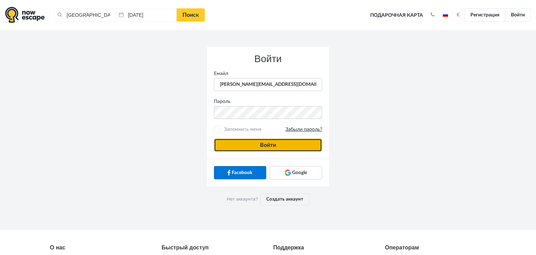
click at [240, 149] on button "Войти" at bounding box center [268, 145] width 108 height 13
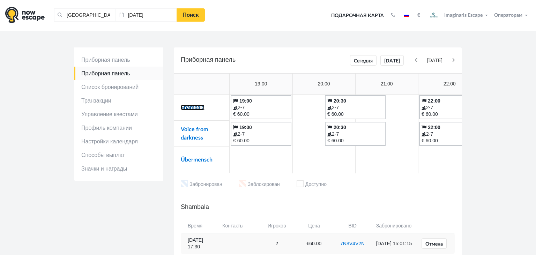
click at [191, 108] on link "Shambala" at bounding box center [193, 108] width 24 height 6
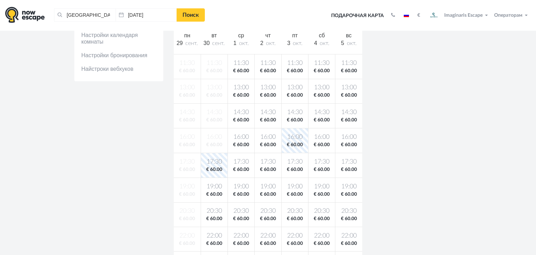
scroll to position [159, 0]
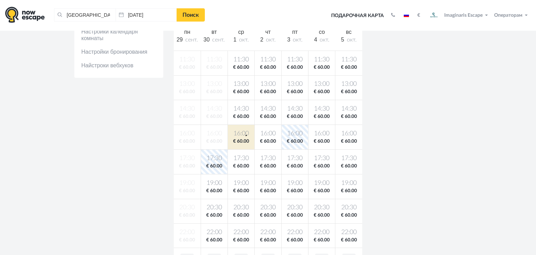
click at [246, 135] on body "Таллин, Эстония Очистить все Таллин, Эстония 30.09.2025 Поиск Toggle navigation…" at bounding box center [268, 190] width 536 height 699
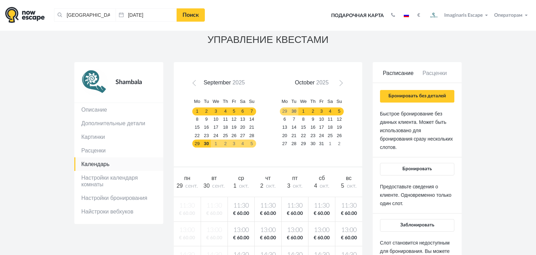
scroll to position [0, 0]
